Goal: Task Accomplishment & Management: Manage account settings

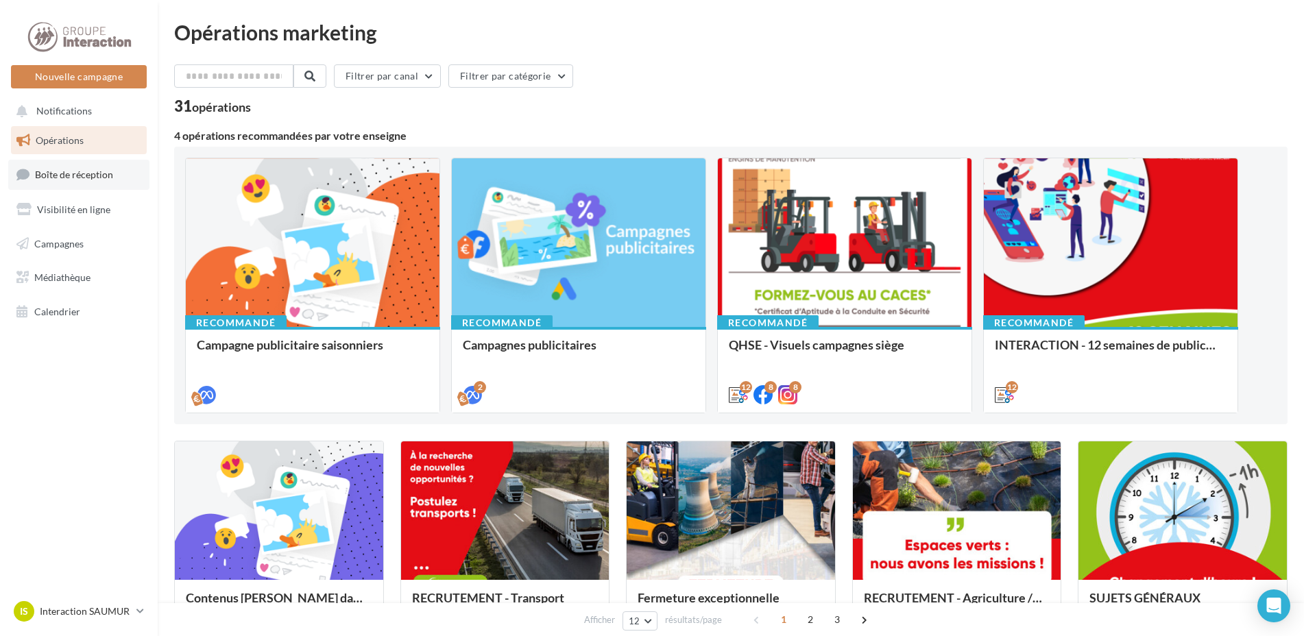
click at [87, 182] on link "Boîte de réception" at bounding box center [78, 174] width 141 height 29
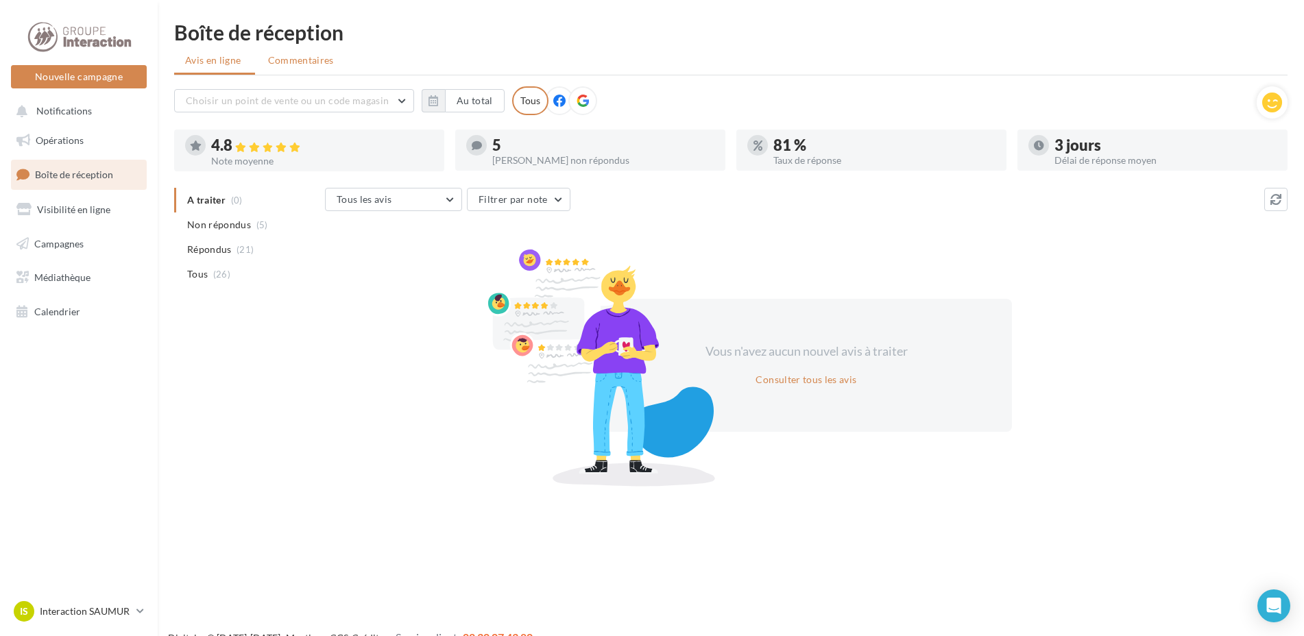
click at [301, 60] on span "Commentaires" at bounding box center [301, 60] width 66 height 12
